Goal: Task Accomplishment & Management: Complete application form

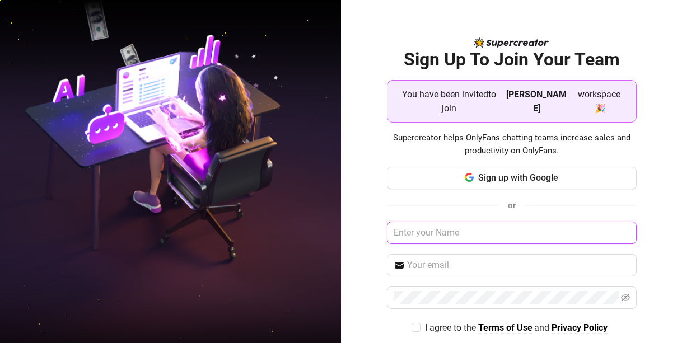
click at [452, 222] on input "text" at bounding box center [512, 233] width 250 height 22
drag, startPoint x: 393, startPoint y: 215, endPoint x: 510, endPoint y: 226, distance: 118.2
click at [510, 226] on input "[EMAIL_ADDRESS][DOMAIN_NAME]" at bounding box center [512, 233] width 250 height 22
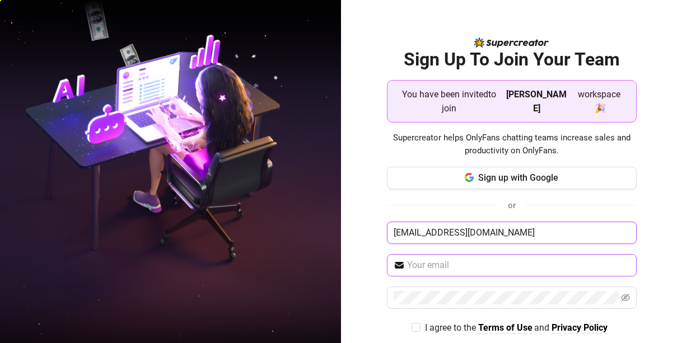
type input "[EMAIL_ADDRESS][DOMAIN_NAME]"
click at [446, 259] on input "text" at bounding box center [518, 265] width 223 height 13
type input "[EMAIL_ADDRESS][DOMAIN_NAME]"
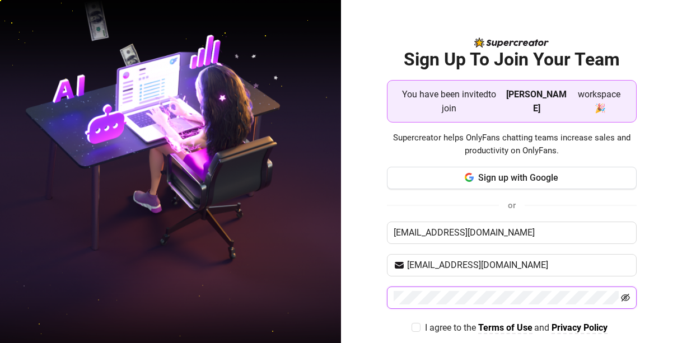
click at [622, 294] on icon "eye-invisible" at bounding box center [625, 298] width 9 height 8
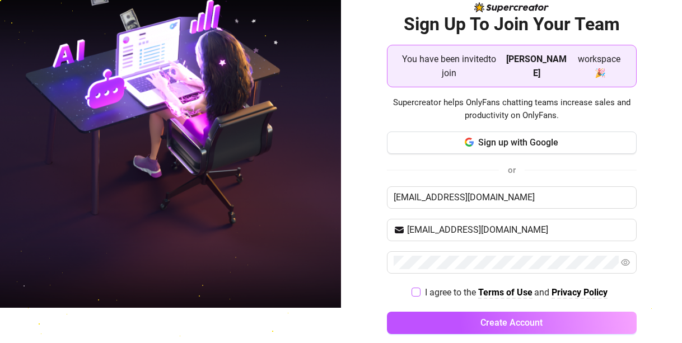
click at [412, 288] on input "I agree to the Terms of Use and Privacy Policy" at bounding box center [416, 292] width 8 height 8
checkbox input "true"
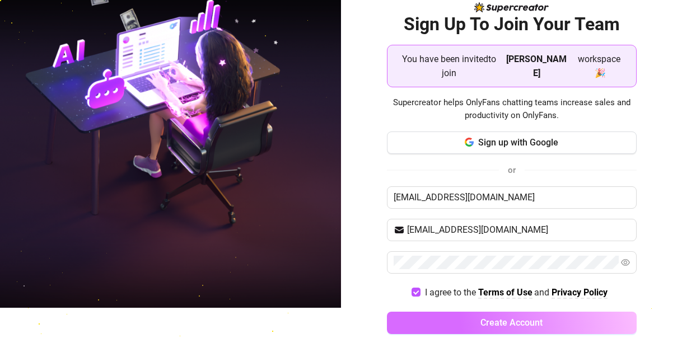
click at [481, 318] on span "Create Account" at bounding box center [512, 323] width 62 height 11
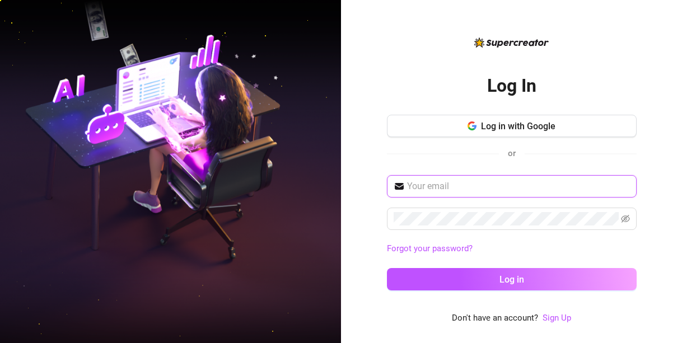
click at [457, 189] on input "text" at bounding box center [518, 186] width 223 height 13
paste input "[EMAIL_ADDRESS][DOMAIN_NAME]"
type input "[EMAIL_ADDRESS][DOMAIN_NAME]"
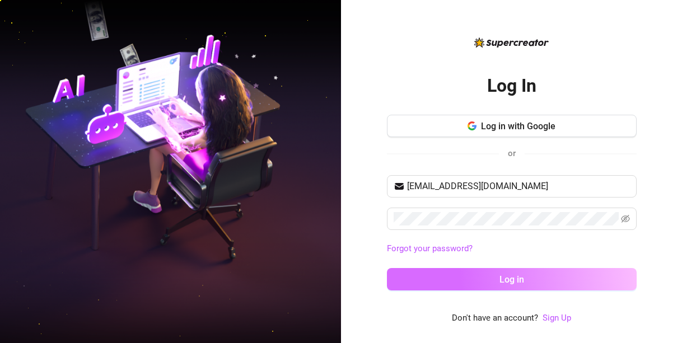
click at [512, 282] on span "Log in" at bounding box center [512, 279] width 25 height 11
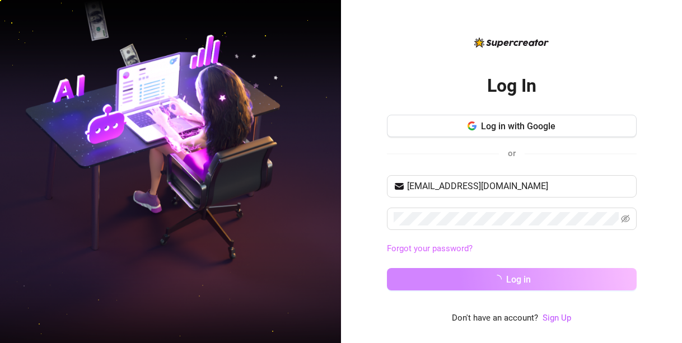
click at [448, 250] on link "Forgot your password?" at bounding box center [430, 249] width 86 height 10
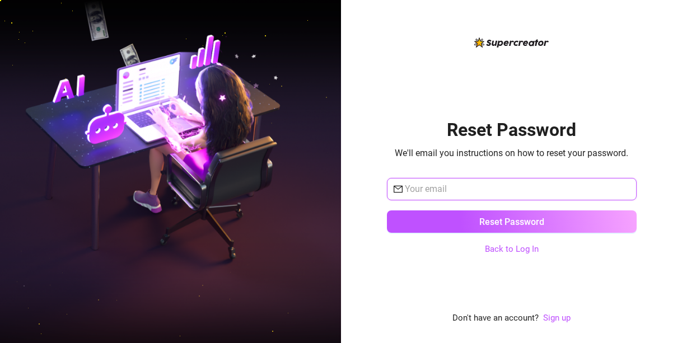
click at [446, 189] on input "text" at bounding box center [517, 189] width 225 height 13
type input "[EMAIL_ADDRESS][DOMAIN_NAME]"
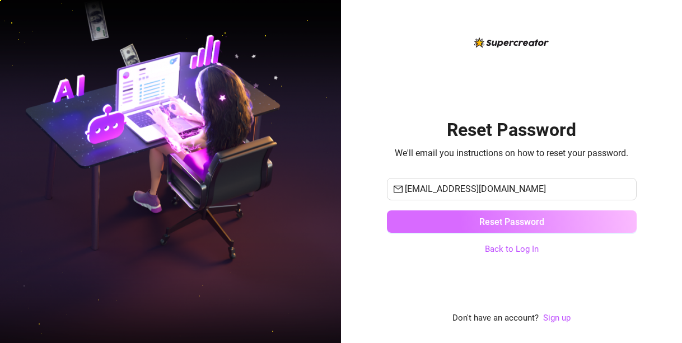
click at [513, 221] on span "Reset Password" at bounding box center [512, 222] width 65 height 11
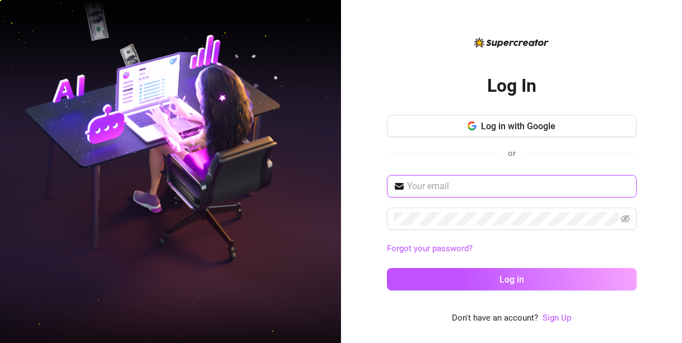
type input "[EMAIL_ADDRESS][DOMAIN_NAME]"
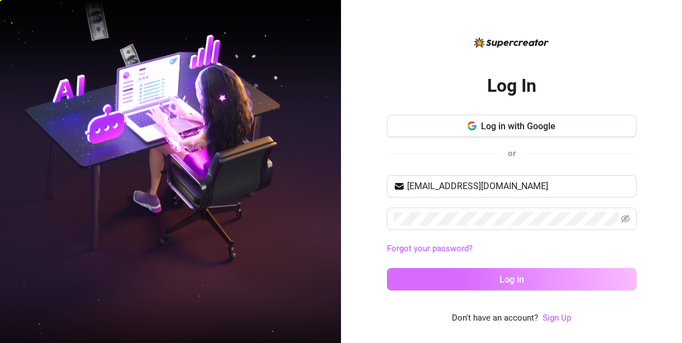
click at [515, 280] on span "Log in" at bounding box center [512, 279] width 25 height 11
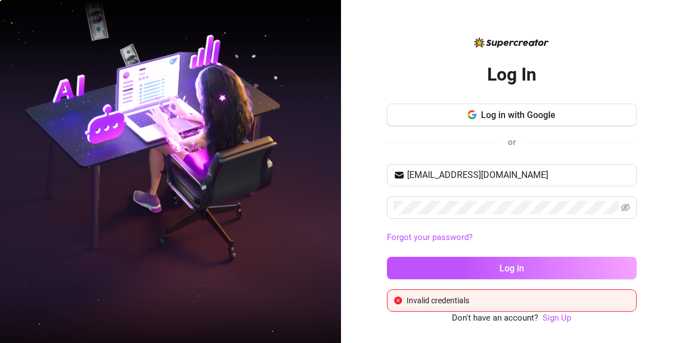
click at [477, 303] on div "Invalid credentials" at bounding box center [518, 301] width 223 height 12
click at [494, 320] on span "Don't have an account?" at bounding box center [495, 318] width 86 height 13
click at [574, 301] on div "Invalid credentials" at bounding box center [518, 301] width 223 height 12
click at [94, 231] on img at bounding box center [170, 172] width 341 height 428
click at [114, 199] on img at bounding box center [170, 172] width 341 height 428
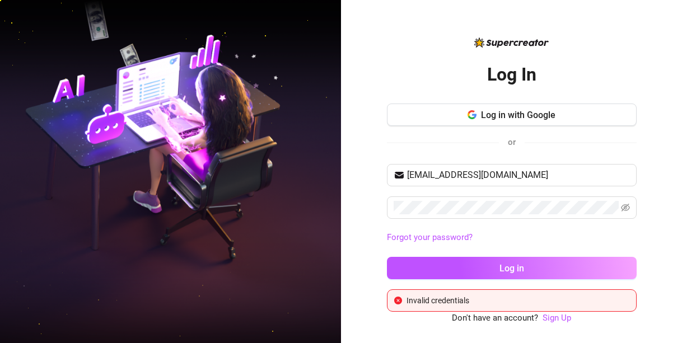
click at [478, 300] on div "Invalid credentials" at bounding box center [518, 301] width 223 height 12
click at [411, 299] on div "Invalid credentials" at bounding box center [518, 301] width 223 height 12
click at [472, 302] on div "Invalid credentials" at bounding box center [518, 301] width 223 height 12
click at [506, 322] on span "Don't have an account?" at bounding box center [495, 318] width 86 height 13
click at [455, 238] on link "Forgot your password?" at bounding box center [430, 237] width 86 height 10
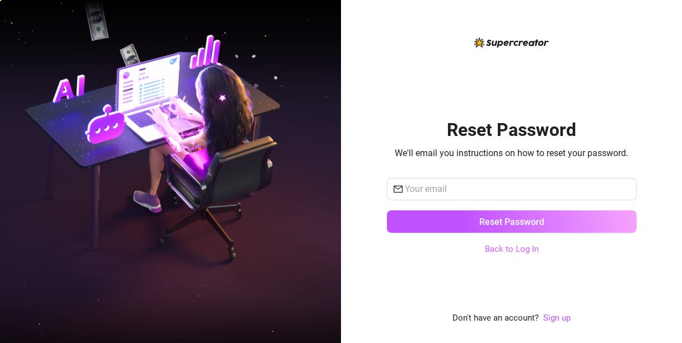
click at [532, 253] on link "Back to Log In" at bounding box center [512, 249] width 54 height 10
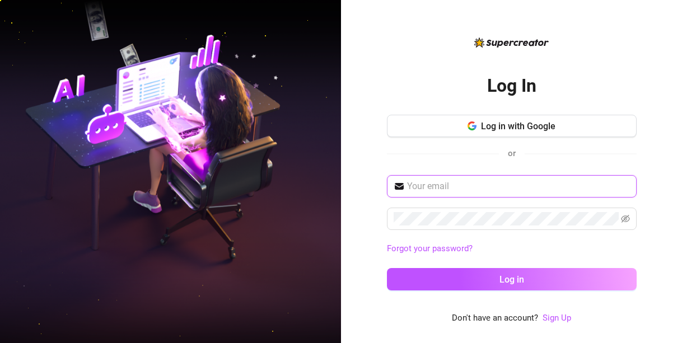
type input "[EMAIL_ADDRESS][DOMAIN_NAME]"
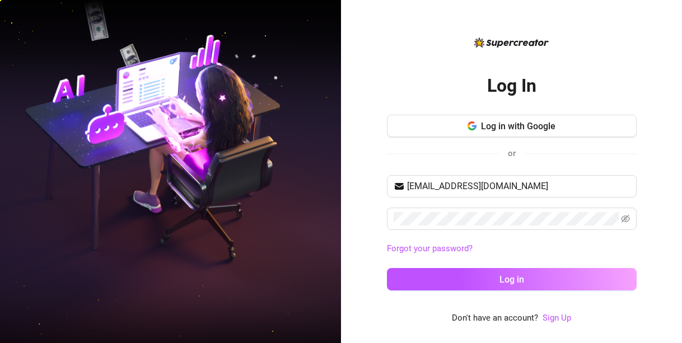
click at [484, 319] on span "Don't have an account?" at bounding box center [495, 318] width 86 height 13
click at [423, 162] on div "Log in with Google or" at bounding box center [512, 142] width 250 height 55
click at [497, 124] on span "Log in with Google" at bounding box center [518, 126] width 75 height 11
click at [480, 321] on span "Don't have an account?" at bounding box center [495, 318] width 86 height 13
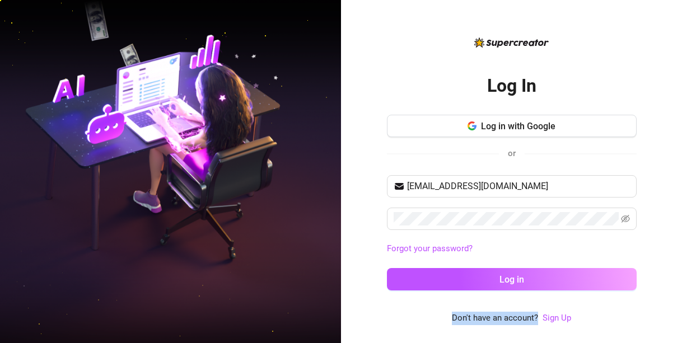
click at [480, 321] on span "Don't have an account?" at bounding box center [495, 318] width 86 height 13
click at [554, 320] on link "Sign Up" at bounding box center [557, 318] width 29 height 10
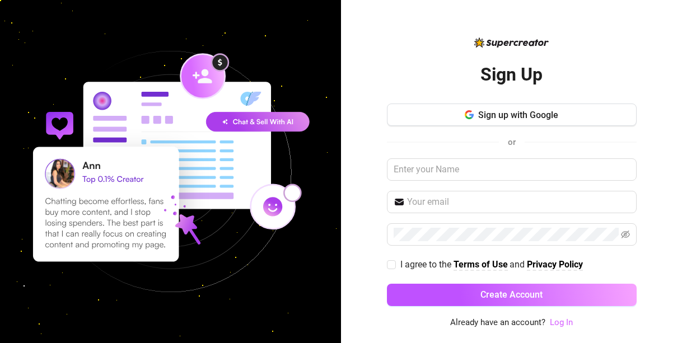
click at [554, 320] on link "Log In" at bounding box center [561, 323] width 23 height 10
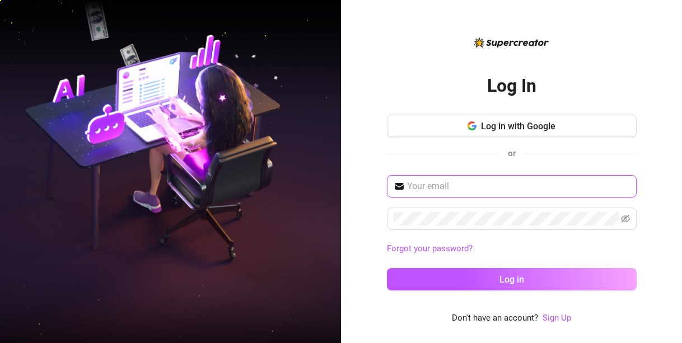
type input "[EMAIL_ADDRESS][DOMAIN_NAME]"
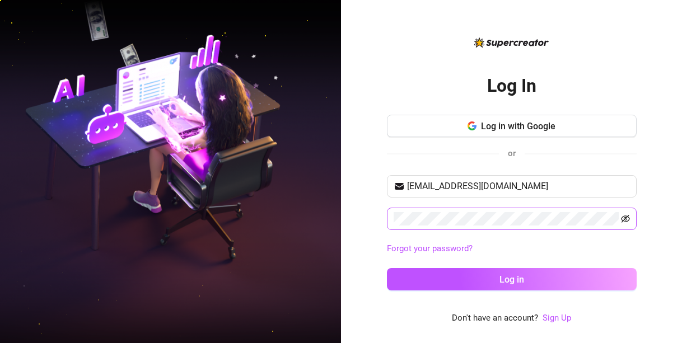
click at [625, 219] on icon "eye-invisible" at bounding box center [625, 219] width 9 height 9
click at [625, 219] on icon "eye" at bounding box center [625, 219] width 9 height 9
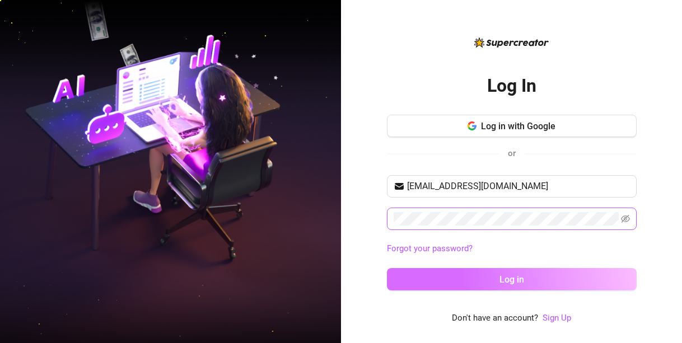
click at [508, 284] on span "Log in" at bounding box center [512, 279] width 25 height 11
